Goal: Task Accomplishment & Management: Complete application form

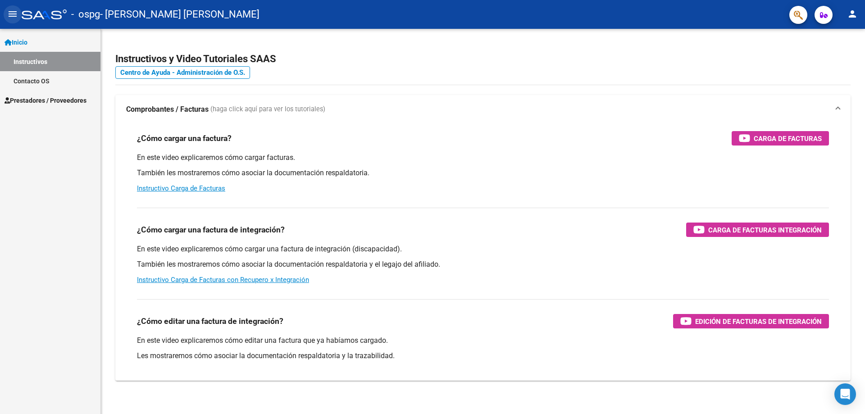
click at [11, 15] on mat-icon "menu" at bounding box center [12, 14] width 11 height 11
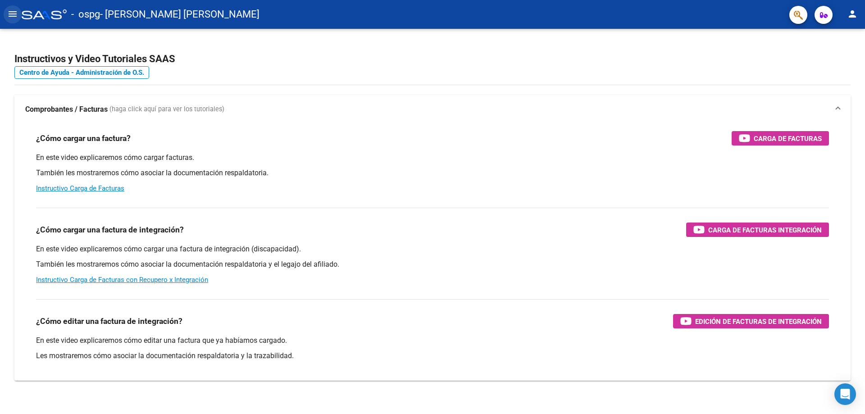
click at [15, 11] on mat-icon "menu" at bounding box center [12, 14] width 11 height 11
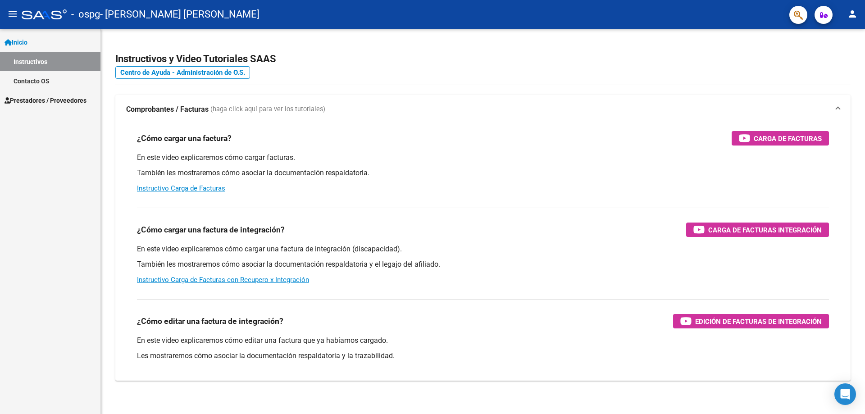
click at [66, 97] on span "Prestadores / Proveedores" at bounding box center [46, 100] width 82 height 10
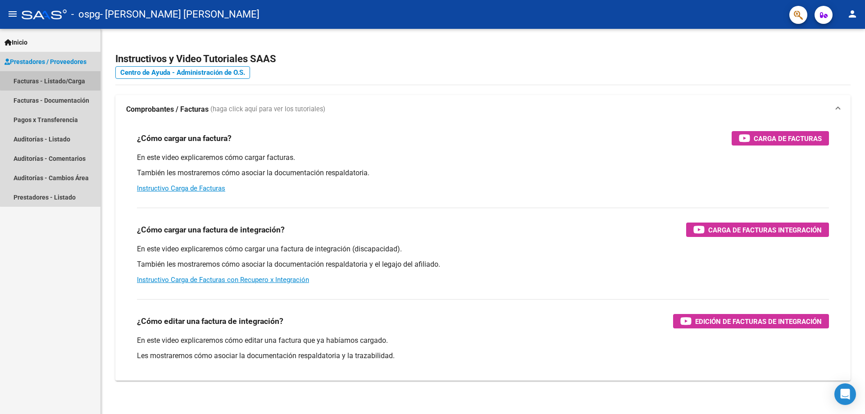
click at [54, 80] on link "Facturas - Listado/Carga" at bounding box center [50, 80] width 100 height 19
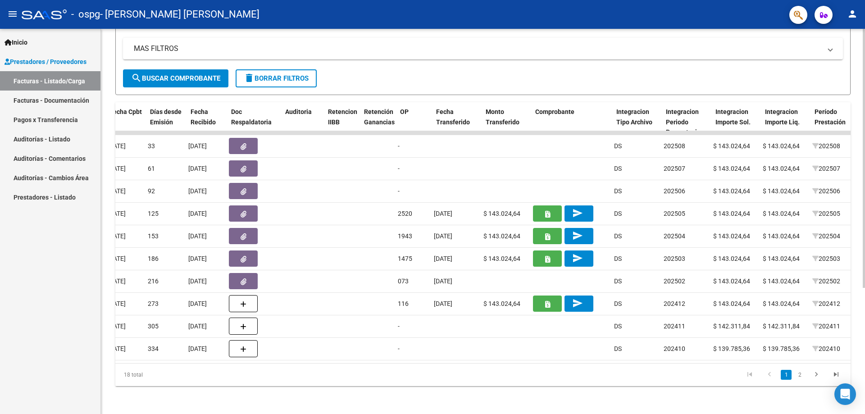
scroll to position [0, 465]
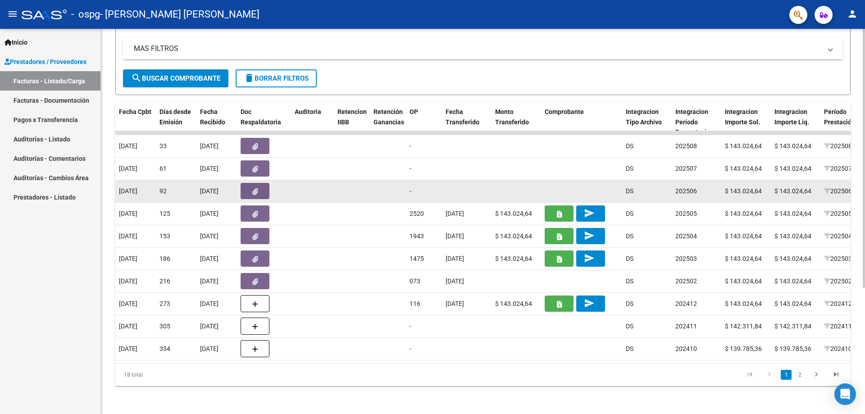
click at [261, 187] on button "button" at bounding box center [254, 191] width 29 height 16
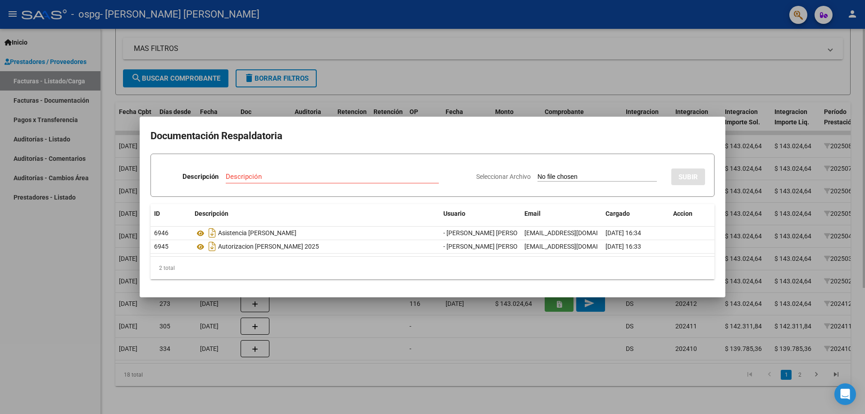
click at [745, 55] on div at bounding box center [432, 207] width 865 height 414
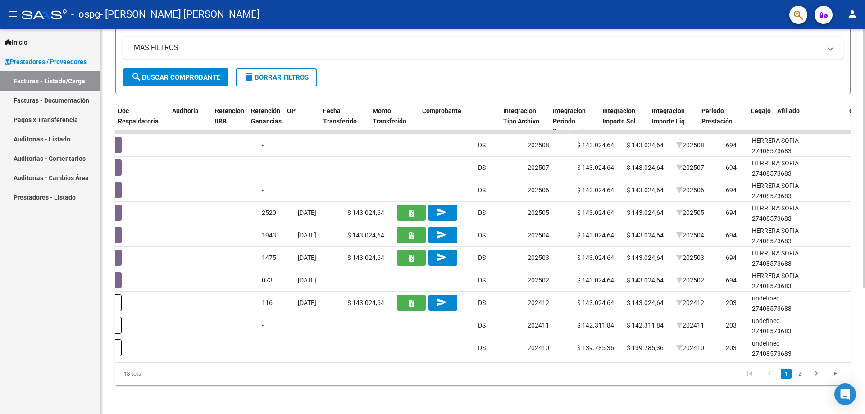
scroll to position [0, 580]
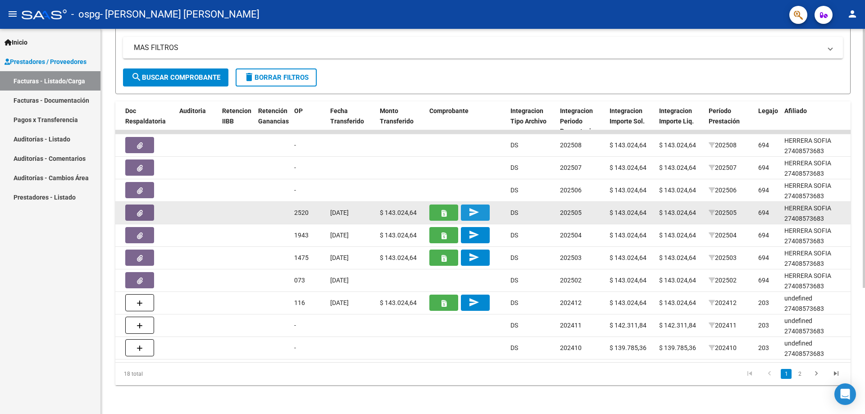
click at [477, 207] on mat-icon "send" at bounding box center [473, 212] width 11 height 11
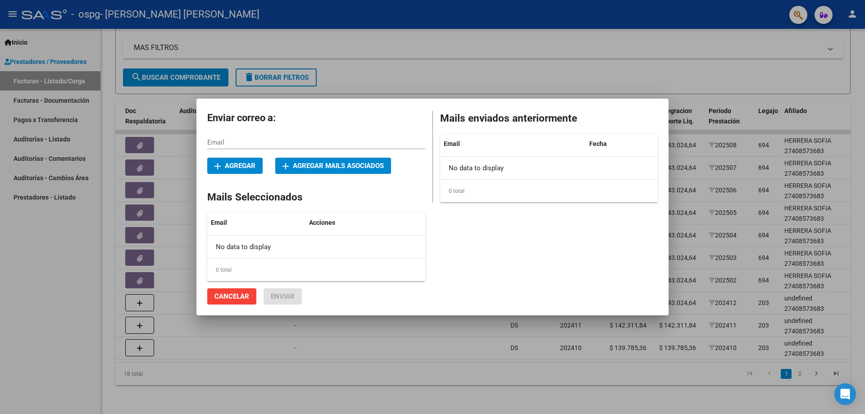
click at [631, 64] on div at bounding box center [432, 207] width 865 height 414
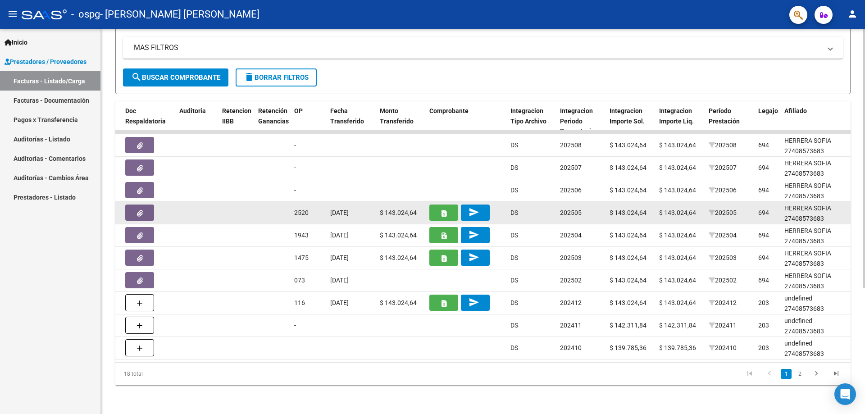
click at [445, 210] on icon "button" at bounding box center [443, 213] width 5 height 7
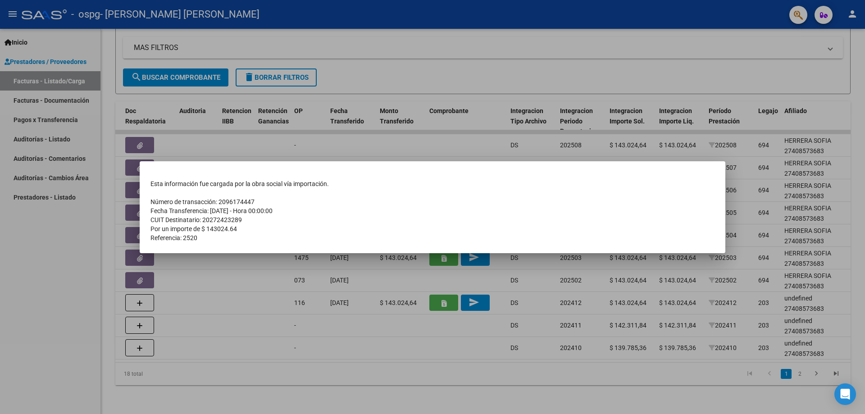
click at [444, 152] on div at bounding box center [432, 207] width 865 height 414
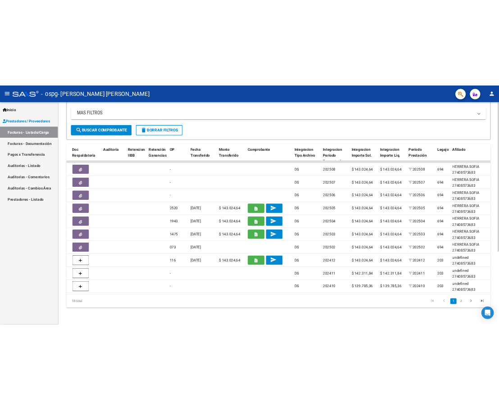
scroll to position [0, 0]
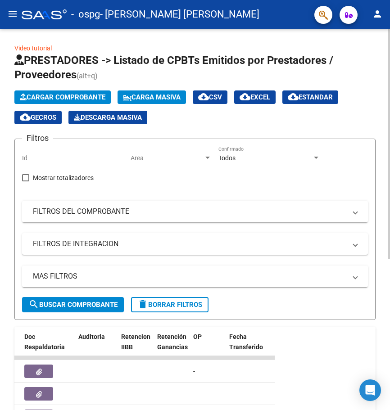
click at [390, 155] on html "menu - ospg - [PERSON_NAME] [PERSON_NAME] person Inicio Instructivos Contacto O…" at bounding box center [195, 205] width 390 height 410
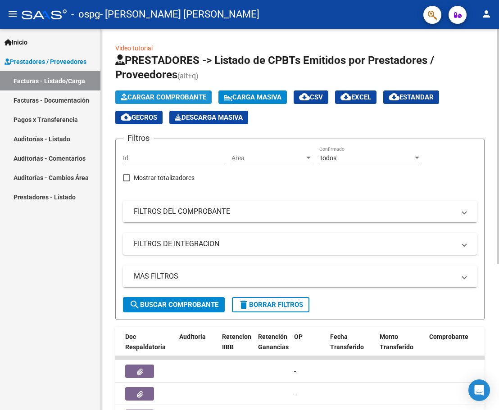
click at [192, 95] on span "Cargar Comprobante" at bounding box center [164, 97] width 86 height 8
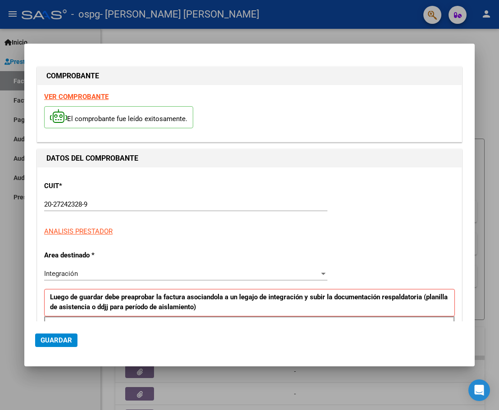
scroll to position [163, 0]
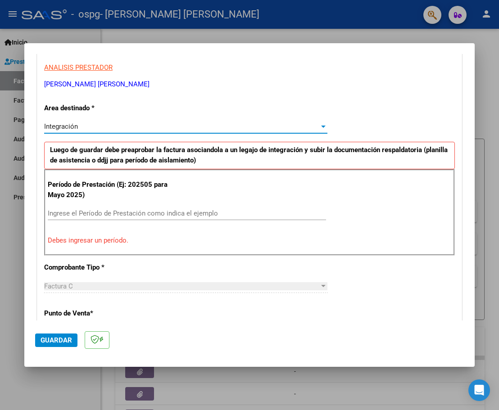
click at [322, 125] on div at bounding box center [323, 126] width 8 height 7
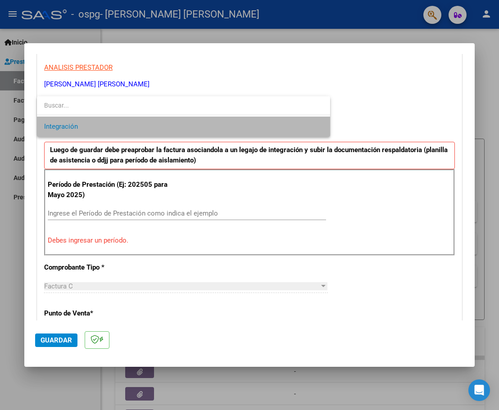
click at [321, 125] on span "Integración" at bounding box center [183, 127] width 279 height 20
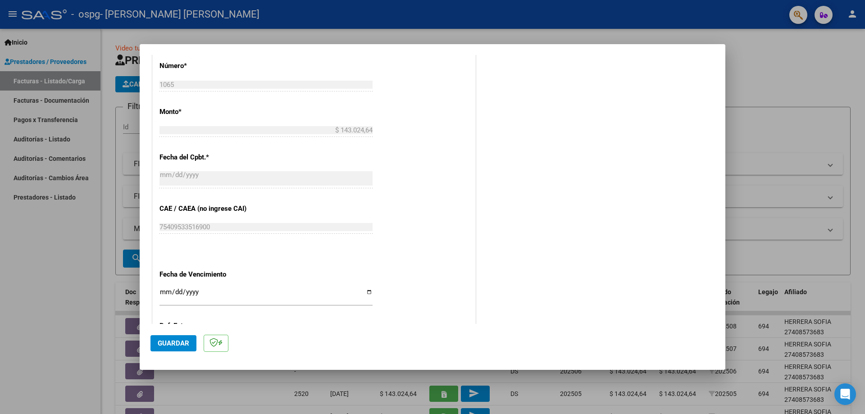
scroll to position [547, 0]
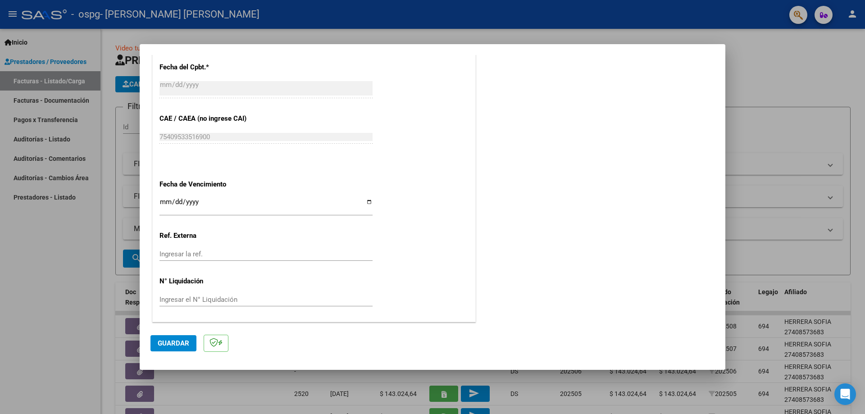
click at [183, 345] on span "Guardar" at bounding box center [174, 343] width 32 height 8
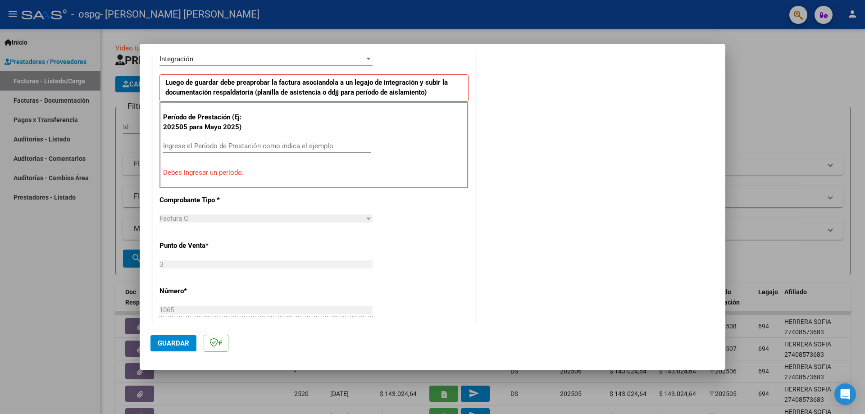
scroll to position [187, 0]
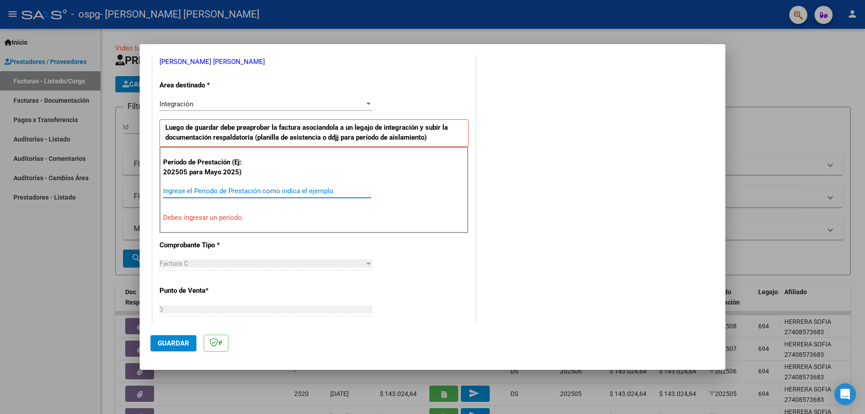
click at [250, 192] on input "Ingrese el Período de Prestación como indica el ejemplo" at bounding box center [267, 191] width 208 height 8
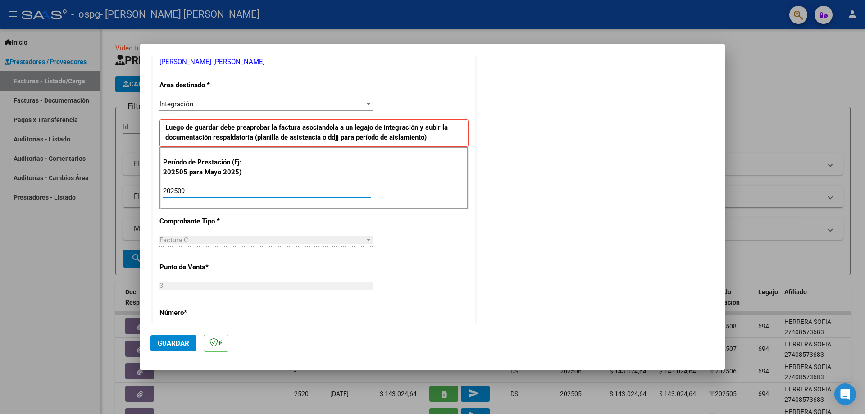
type input "202509"
click at [178, 343] on span "Guardar" at bounding box center [174, 343] width 32 height 8
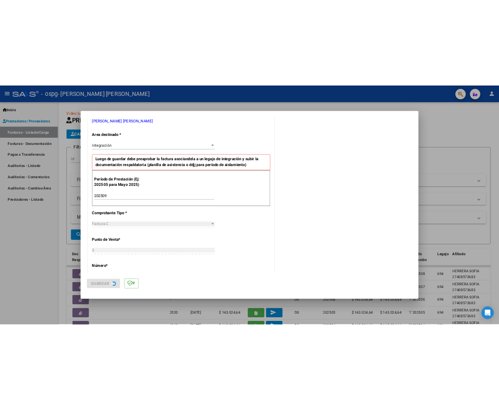
scroll to position [0, 0]
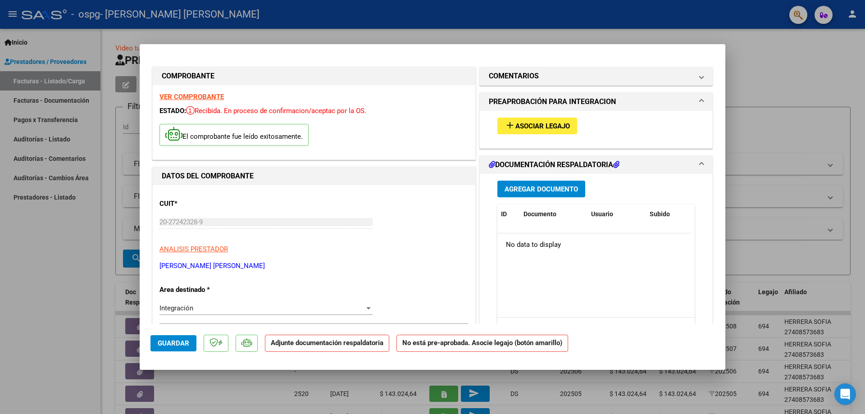
click at [526, 130] on span "Asociar Legajo" at bounding box center [542, 126] width 54 height 8
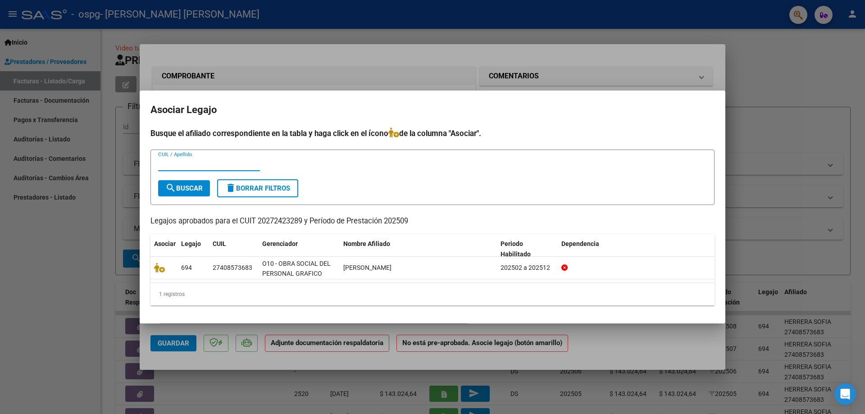
click at [223, 167] on input "CUIL / Apellido" at bounding box center [209, 164] width 102 height 8
type input "20272423289"
click at [204, 189] on button "search Buscar" at bounding box center [184, 188] width 52 height 16
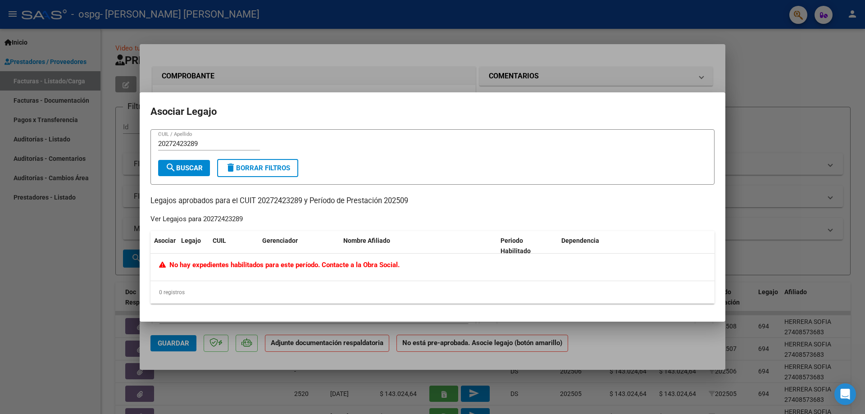
click at [694, 67] on div at bounding box center [432, 207] width 865 height 414
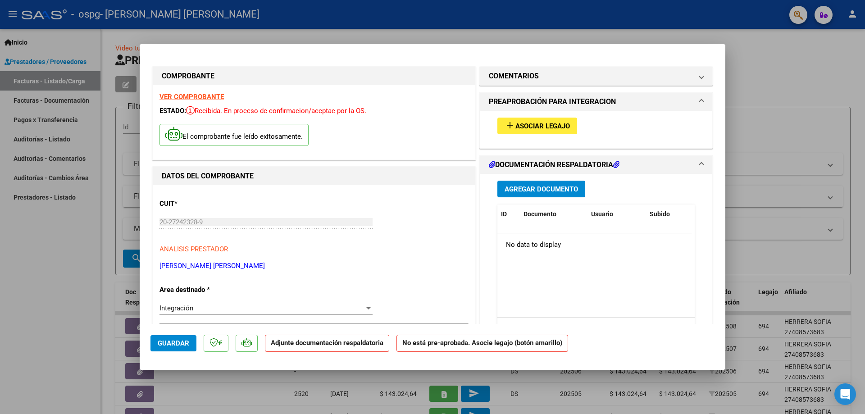
click at [542, 190] on span "Agregar Documento" at bounding box center [540, 189] width 73 height 8
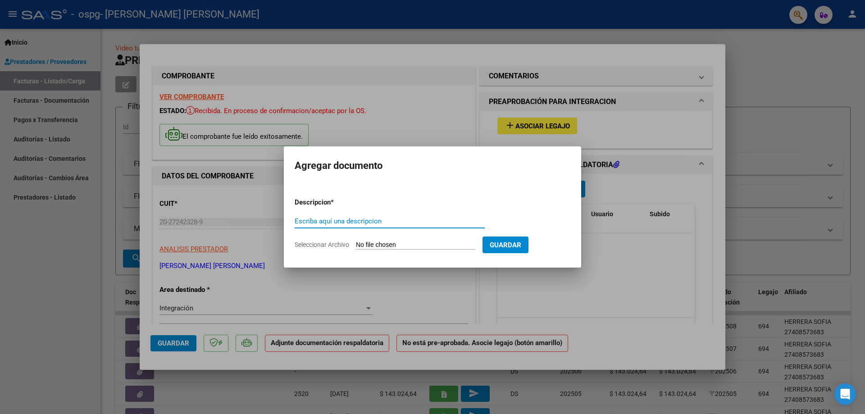
click at [370, 220] on input "Escriba aquí una descripcion" at bounding box center [390, 221] width 190 height 8
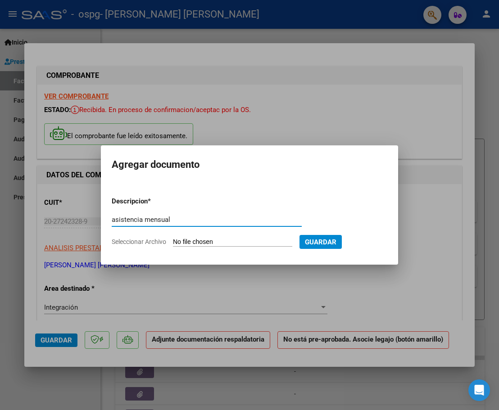
type input "asistencia mensual"
type input "C:\fakepath\asist [PERSON_NAME].pdf"
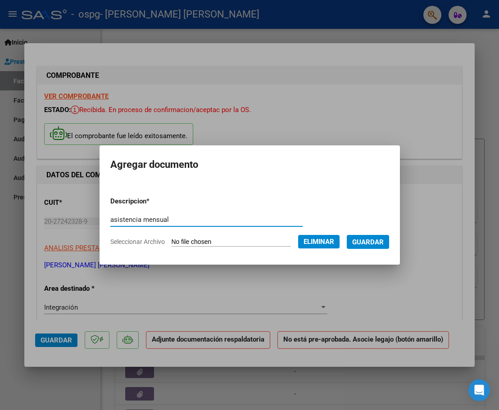
click at [381, 243] on span "Guardar" at bounding box center [368, 242] width 32 height 8
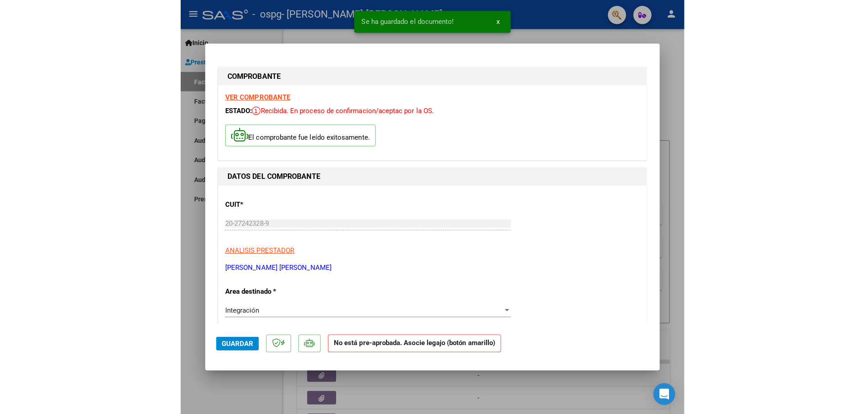
scroll to position [769, 0]
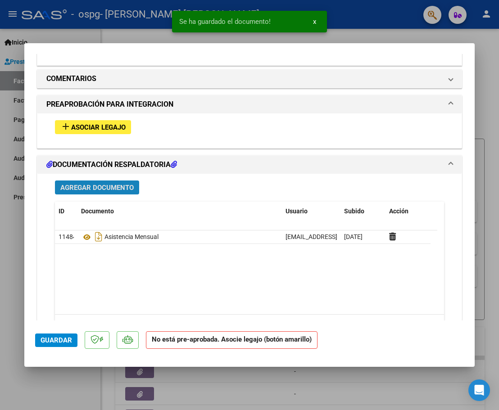
click at [121, 187] on span "Agregar Documento" at bounding box center [96, 188] width 73 height 8
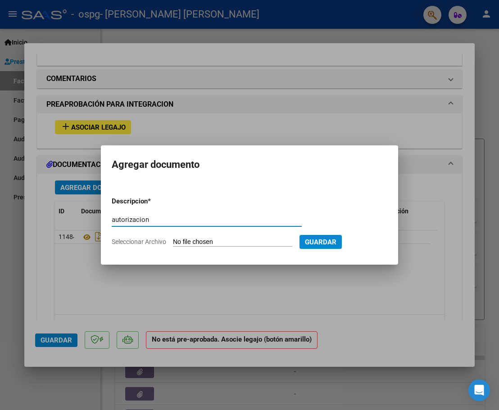
type input "autorizacion"
type input "C:\fakepath\asist [PERSON_NAME].pdf"
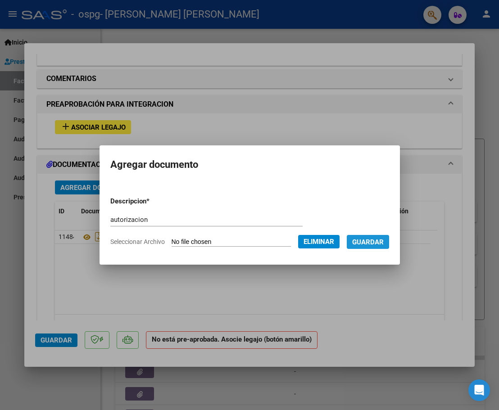
click at [379, 244] on span "Guardar" at bounding box center [368, 242] width 32 height 8
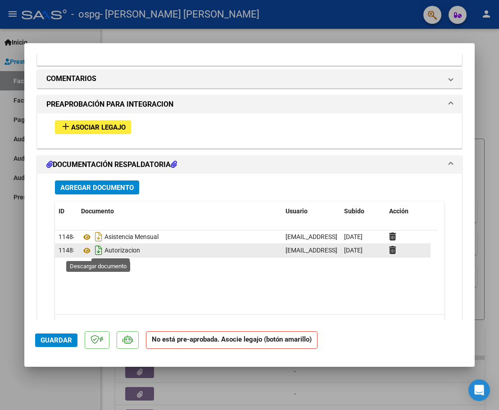
click at [98, 251] on icon "Descargar documento" at bounding box center [99, 250] width 12 height 14
click at [391, 251] on icon at bounding box center [392, 250] width 7 height 9
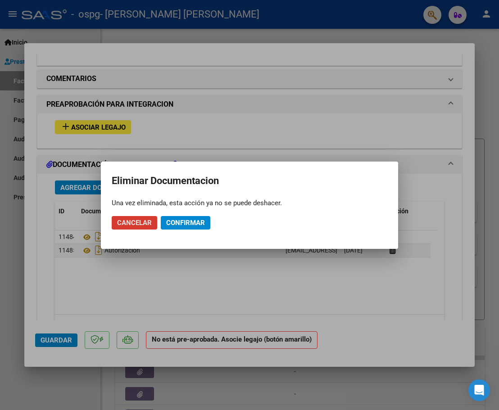
click at [192, 221] on span "Confirmar" at bounding box center [185, 223] width 39 height 8
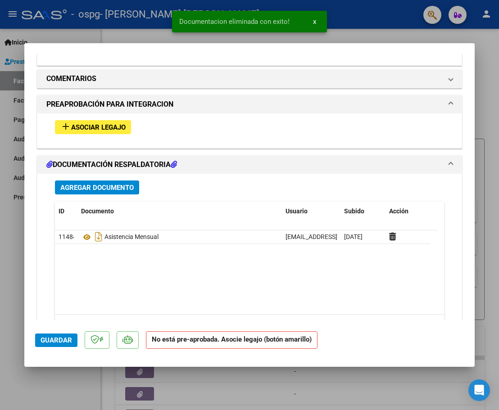
click at [117, 184] on span "Agregar Documento" at bounding box center [96, 188] width 73 height 8
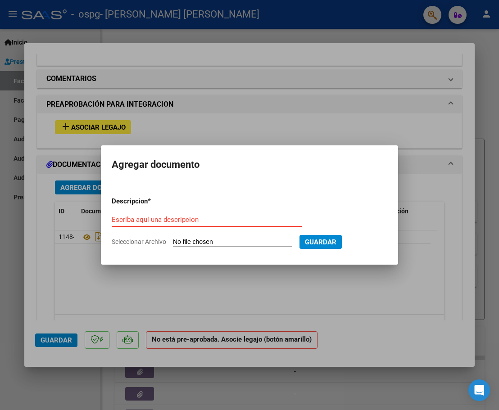
click at [204, 223] on input "Escriba aquí una descripcion" at bounding box center [207, 220] width 190 height 8
type input "autorizacion"
type input "C:\fakepath\aut [PERSON_NAME].pdf"
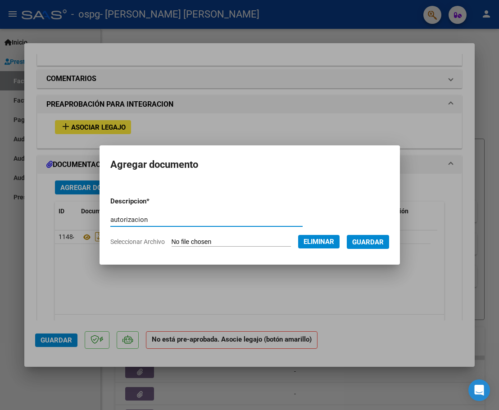
click at [370, 241] on span "Guardar" at bounding box center [368, 242] width 32 height 8
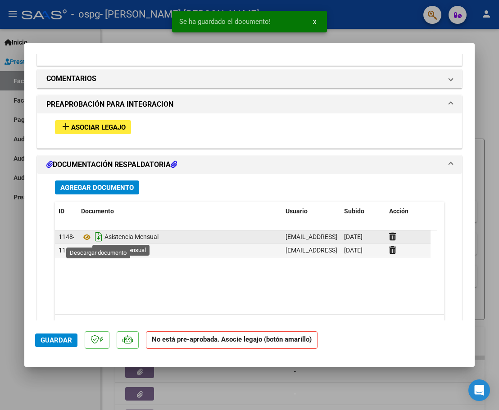
click at [100, 235] on icon "Descargar documento" at bounding box center [99, 237] width 12 height 14
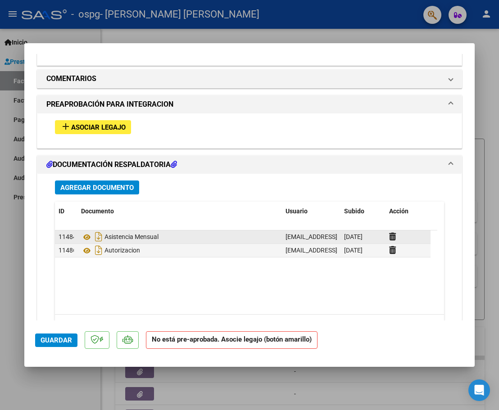
click at [56, 339] on span "Guardar" at bounding box center [57, 340] width 32 height 8
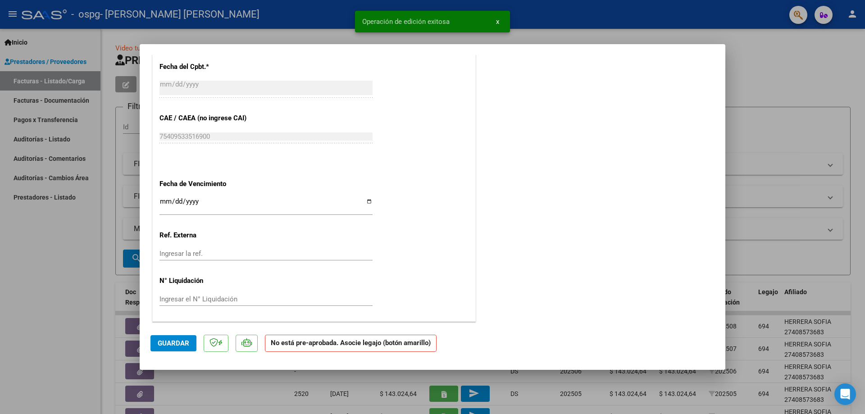
scroll to position [514, 0]
click at [798, 63] on div at bounding box center [432, 207] width 865 height 414
type input "$ 0,00"
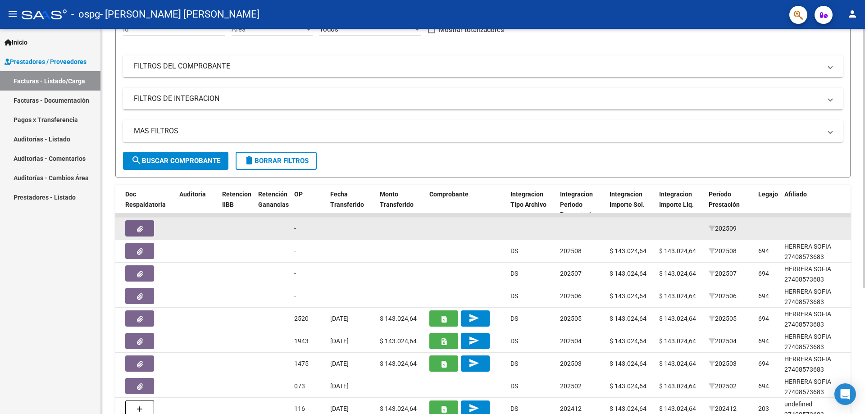
scroll to position [53, 0]
